Goal: Information Seeking & Learning: Learn about a topic

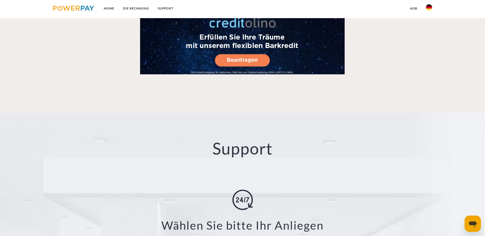
scroll to position [843, 0]
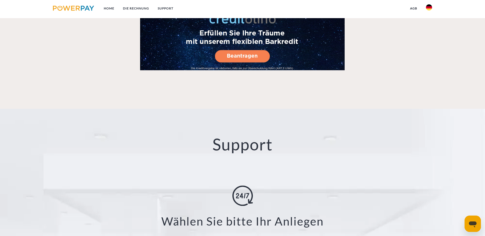
click at [84, 8] on img at bounding box center [73, 8] width 41 height 5
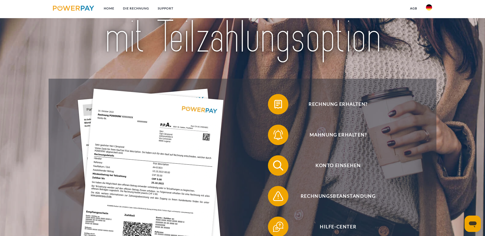
scroll to position [77, 0]
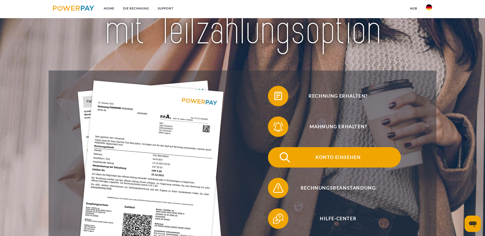
click at [275, 147] on span "Konto einsehen" at bounding box center [337, 157] width 125 height 20
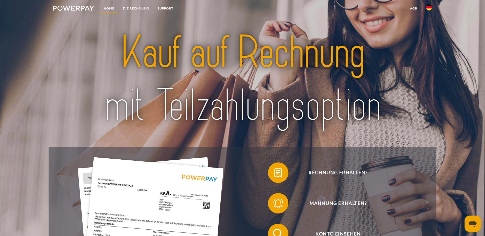
click at [108, 8] on link "Home" at bounding box center [108, 8] width 19 height 9
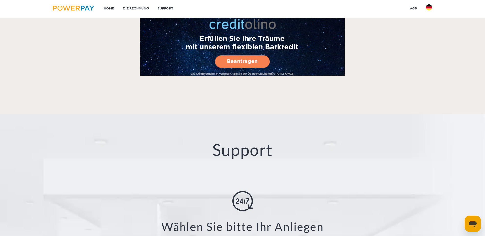
scroll to position [869, 0]
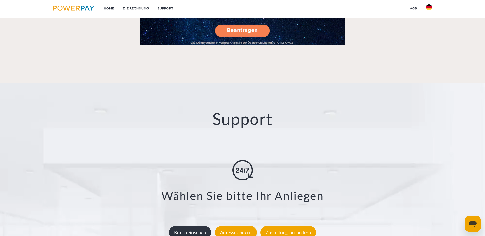
click at [189, 226] on div "Konto einsehen" at bounding box center [190, 232] width 43 height 13
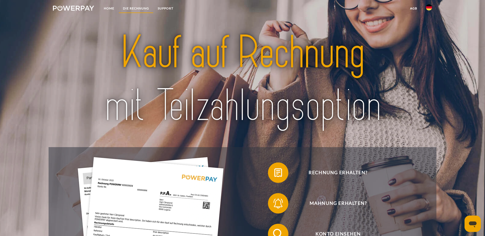
click at [133, 6] on link "DIE RECHNUNG" at bounding box center [136, 8] width 35 height 9
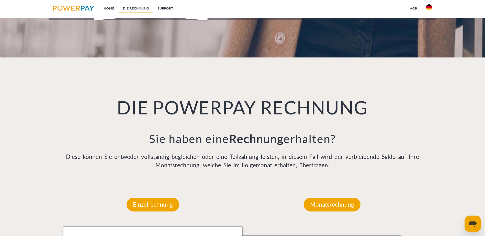
scroll to position [334, 0]
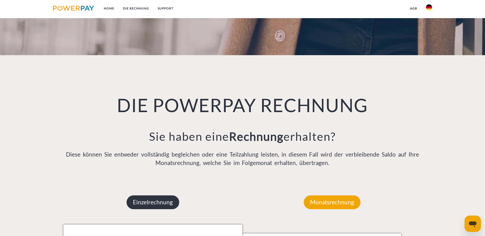
click at [156, 195] on p "Einzelrechnung" at bounding box center [152, 202] width 53 height 14
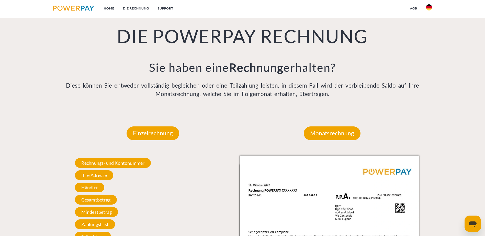
scroll to position [410, 0]
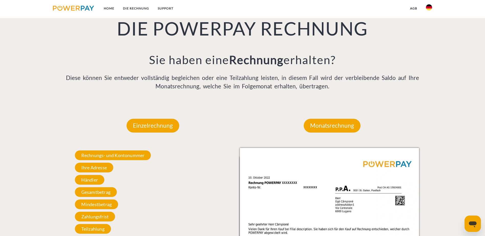
click at [74, 148] on div "Rechnungs- und Kontonummer Ihre Rechnungs –und Kontonummer. Bitte geben Sie die…" at bounding box center [152, 192] width 179 height 88
click at [114, 151] on span "Rechnungs- und Kontonummer" at bounding box center [113, 156] width 76 height 10
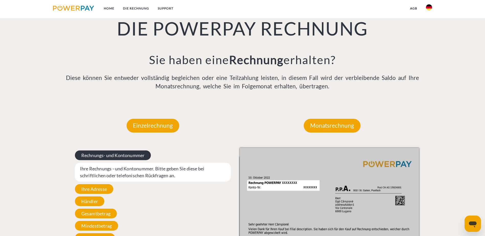
click at [114, 151] on span "Rechnungs- und Kontonummer" at bounding box center [113, 156] width 76 height 10
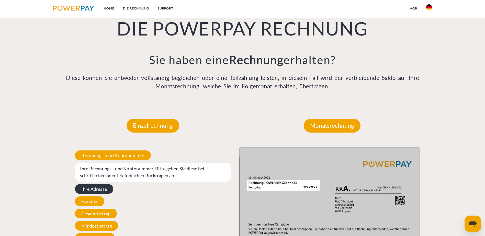
click at [96, 184] on span "Ihre Adresse" at bounding box center [94, 189] width 38 height 10
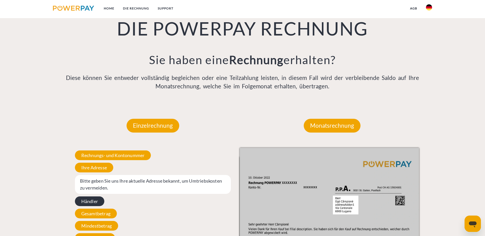
click at [91, 197] on span "Händler" at bounding box center [89, 202] width 29 height 10
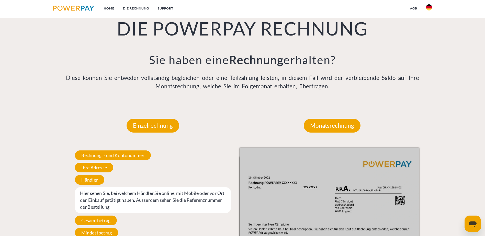
click at [91, 216] on span "Gesamtbetrag" at bounding box center [96, 221] width 42 height 10
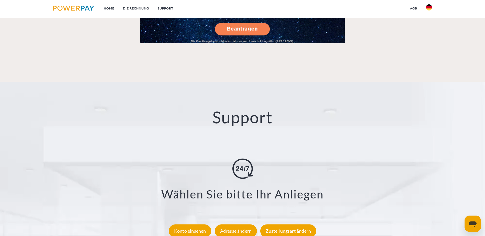
scroll to position [896, 0]
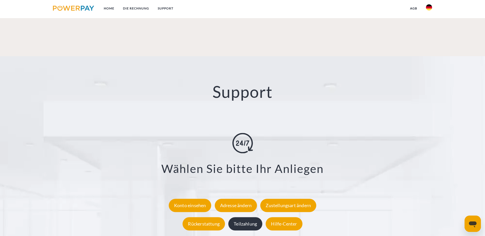
click at [248, 217] on div "Teilzahlung" at bounding box center [245, 223] width 34 height 13
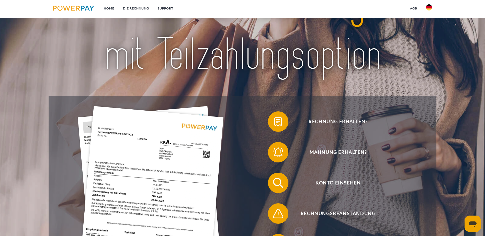
scroll to position [77, 0]
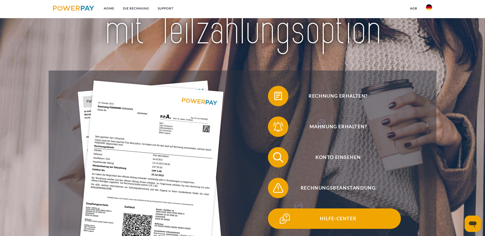
click at [275, 209] on span "Hilfe-Center" at bounding box center [337, 219] width 125 height 20
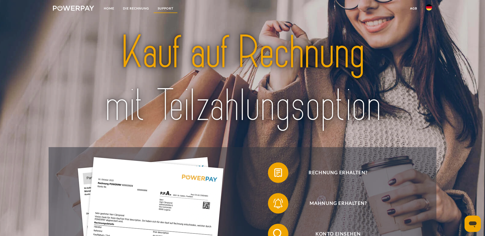
click at [169, 7] on link "SUPPORT" at bounding box center [165, 8] width 24 height 9
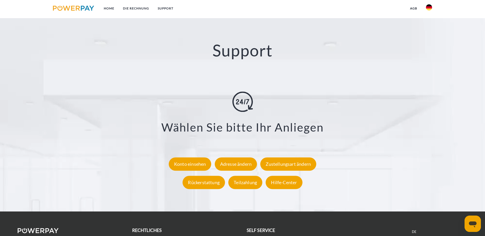
scroll to position [945, 0]
